Goal: Task Accomplishment & Management: Manage account settings

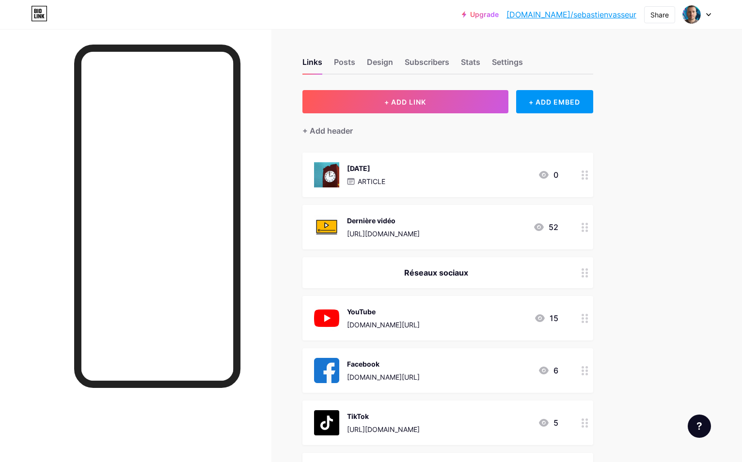
click at [588, 14] on link "[DOMAIN_NAME]/sebastienvasseur" at bounding box center [571, 15] width 130 height 12
click at [506, 66] on div "Settings" at bounding box center [507, 64] width 31 height 17
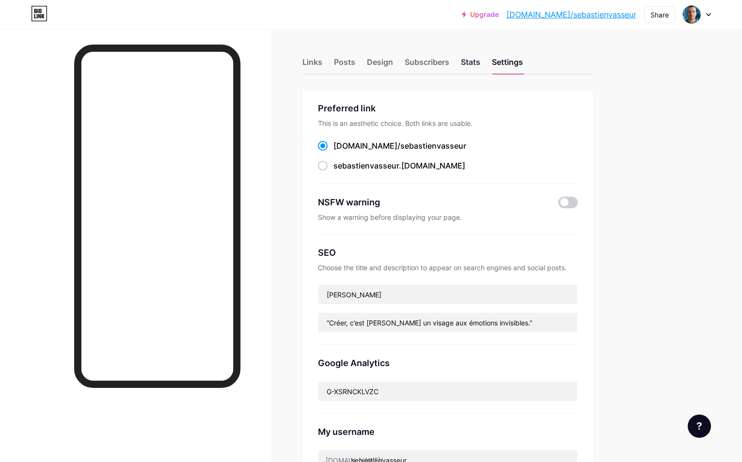
click at [473, 66] on div "Stats" at bounding box center [470, 64] width 19 height 17
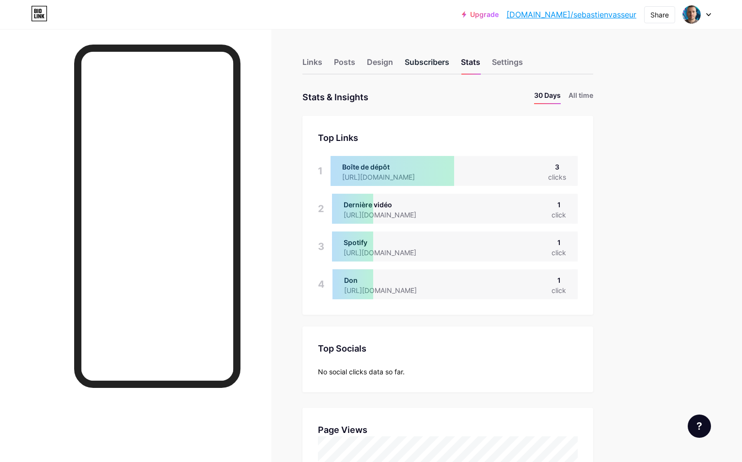
scroll to position [462, 742]
click at [443, 66] on div "Subscribers" at bounding box center [427, 64] width 45 height 17
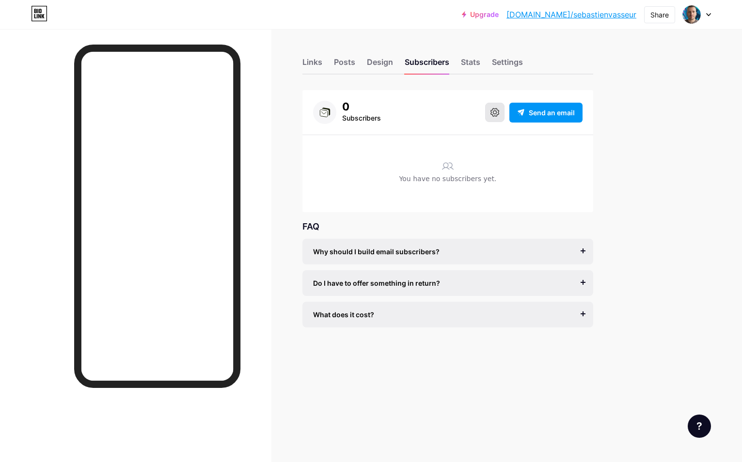
click at [492, 110] on icon at bounding box center [494, 112] width 9 height 9
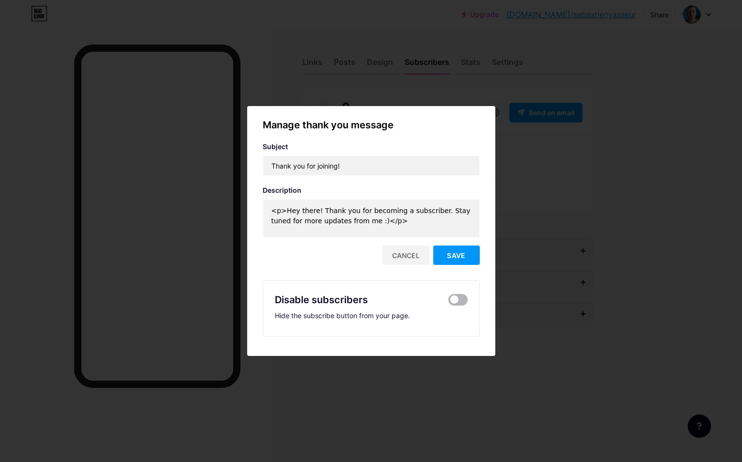
click at [458, 300] on span at bounding box center [457, 300] width 19 height 12
click at [448, 302] on input "checkbox" at bounding box center [448, 302] width 0 height 0
click at [451, 256] on span "Save" at bounding box center [456, 255] width 18 height 8
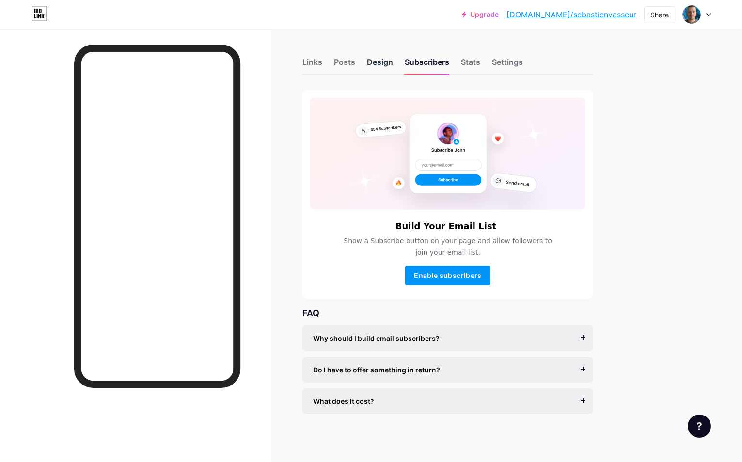
click at [385, 64] on div "Design" at bounding box center [380, 64] width 26 height 17
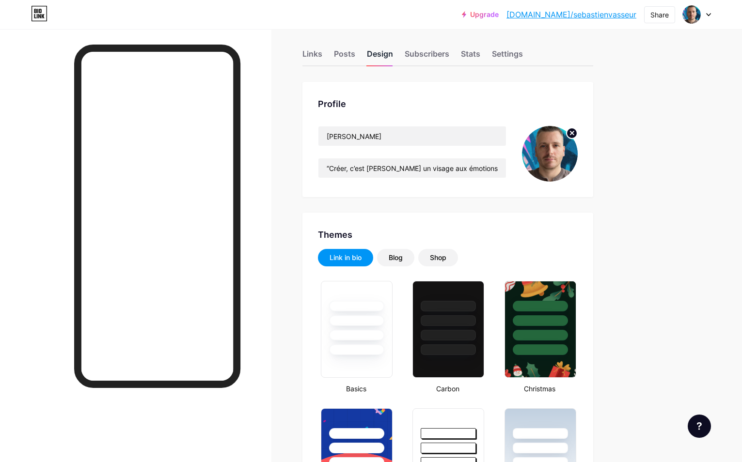
type input "#000000"
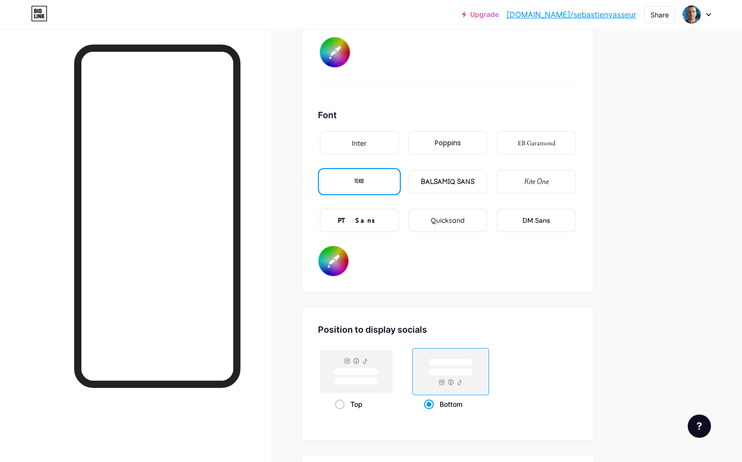
scroll to position [1590, 0]
click at [379, 138] on div "Inter" at bounding box center [359, 141] width 79 height 23
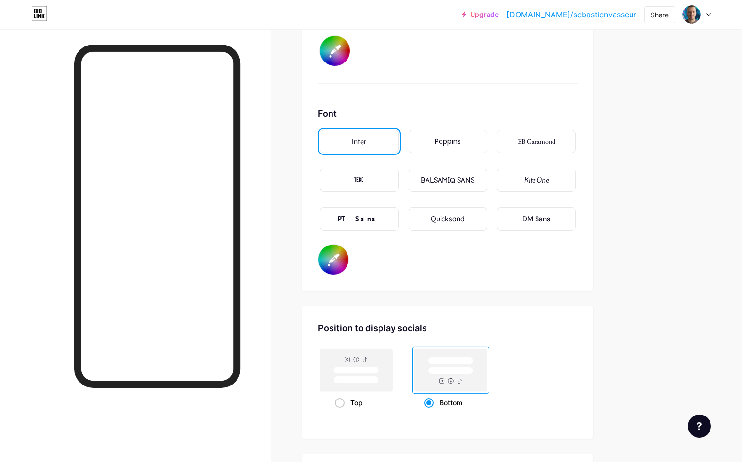
click at [416, 140] on div "Poppins" at bounding box center [448, 141] width 79 height 23
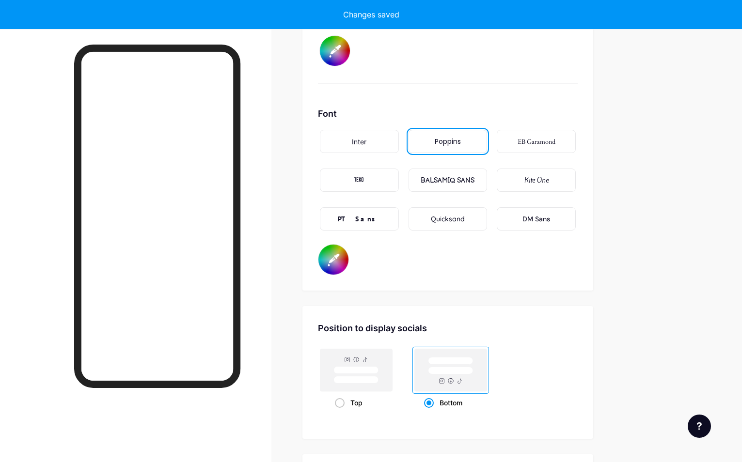
type input "#000000"
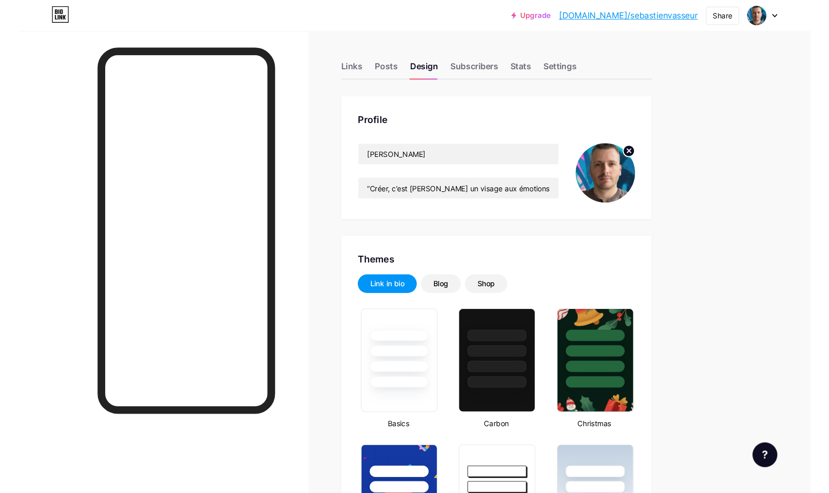
scroll to position [0, 0]
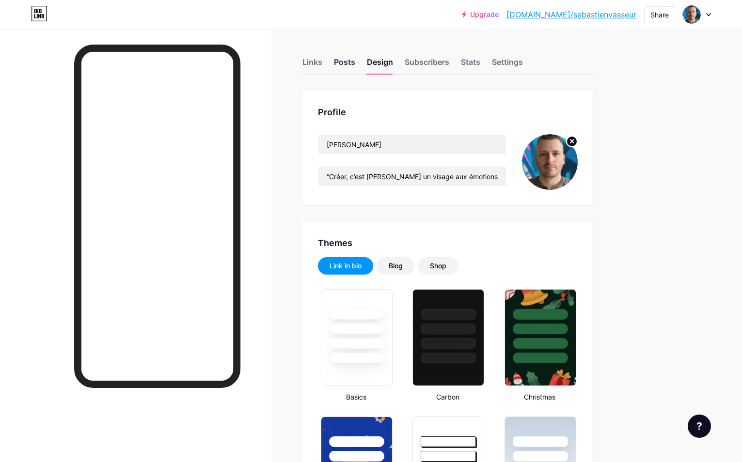
click at [348, 63] on div "Posts" at bounding box center [344, 64] width 21 height 17
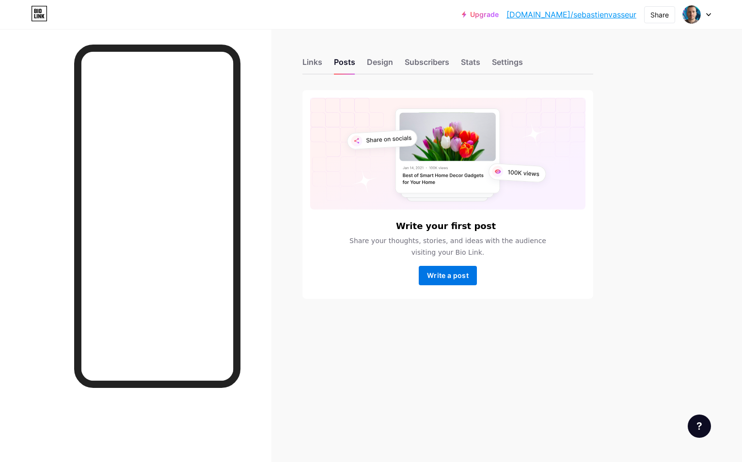
click at [425, 275] on button "Write a post" at bounding box center [448, 275] width 58 height 19
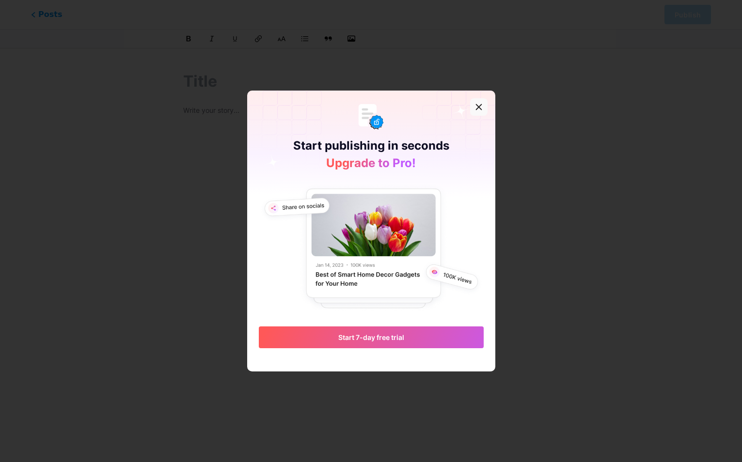
click at [479, 110] on icon at bounding box center [479, 107] width 8 height 8
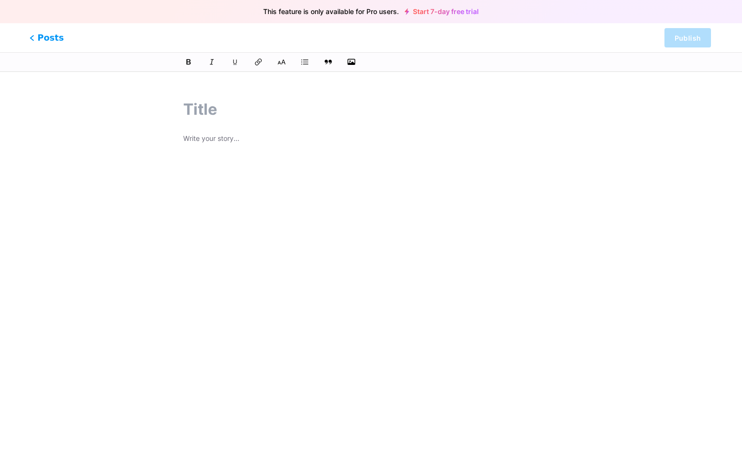
click at [46, 36] on span "Posts" at bounding box center [47, 37] width 34 height 13
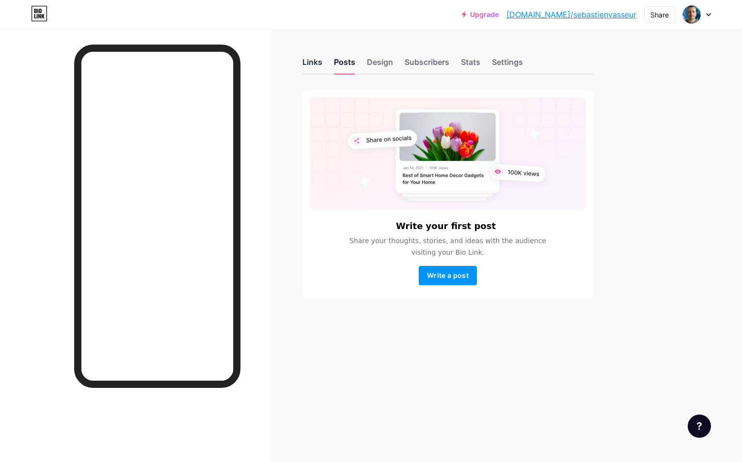
click at [314, 64] on div "Links" at bounding box center [312, 64] width 20 height 17
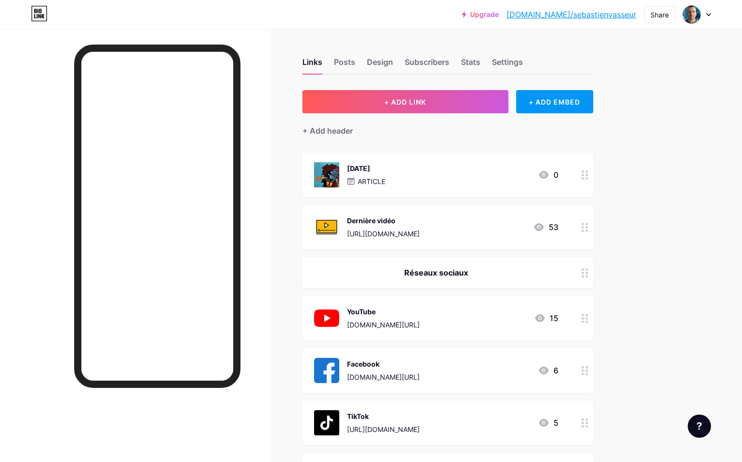
click at [556, 11] on link "[DOMAIN_NAME]/sebastienvasseur" at bounding box center [571, 15] width 130 height 12
